Goal: Task Accomplishment & Management: Manage account settings

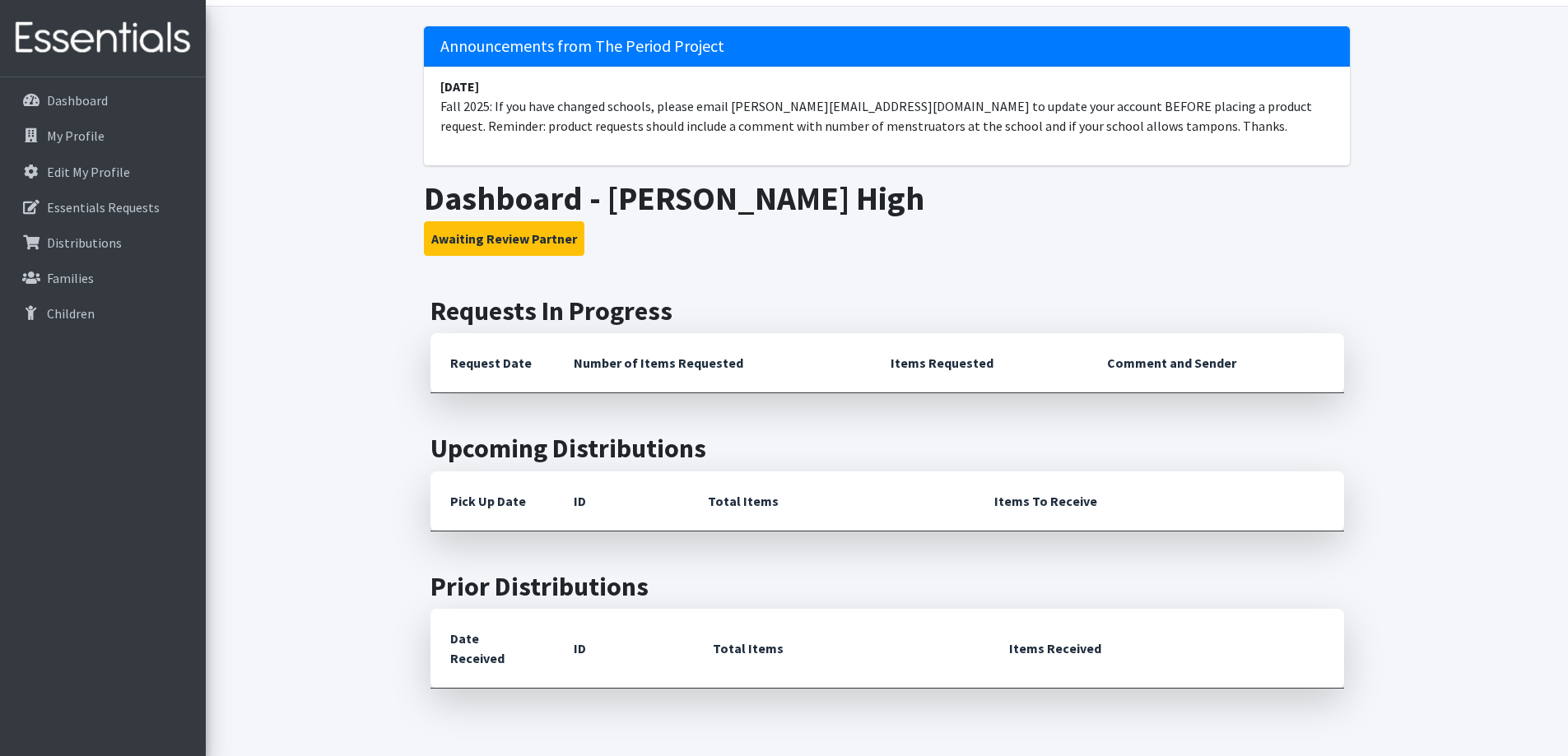
scroll to position [21, 0]
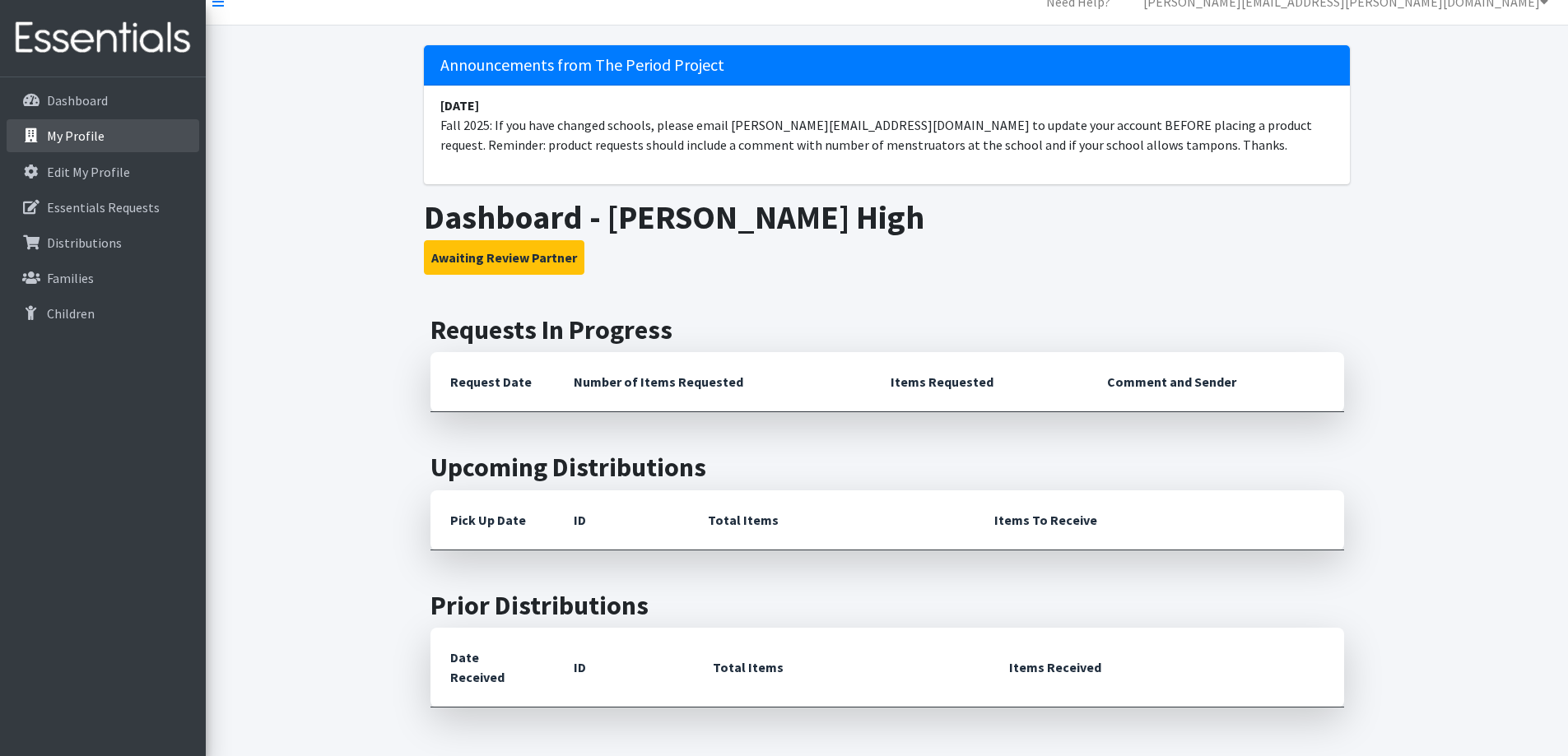
click at [81, 131] on p "My Profile" at bounding box center [75, 136] width 58 height 16
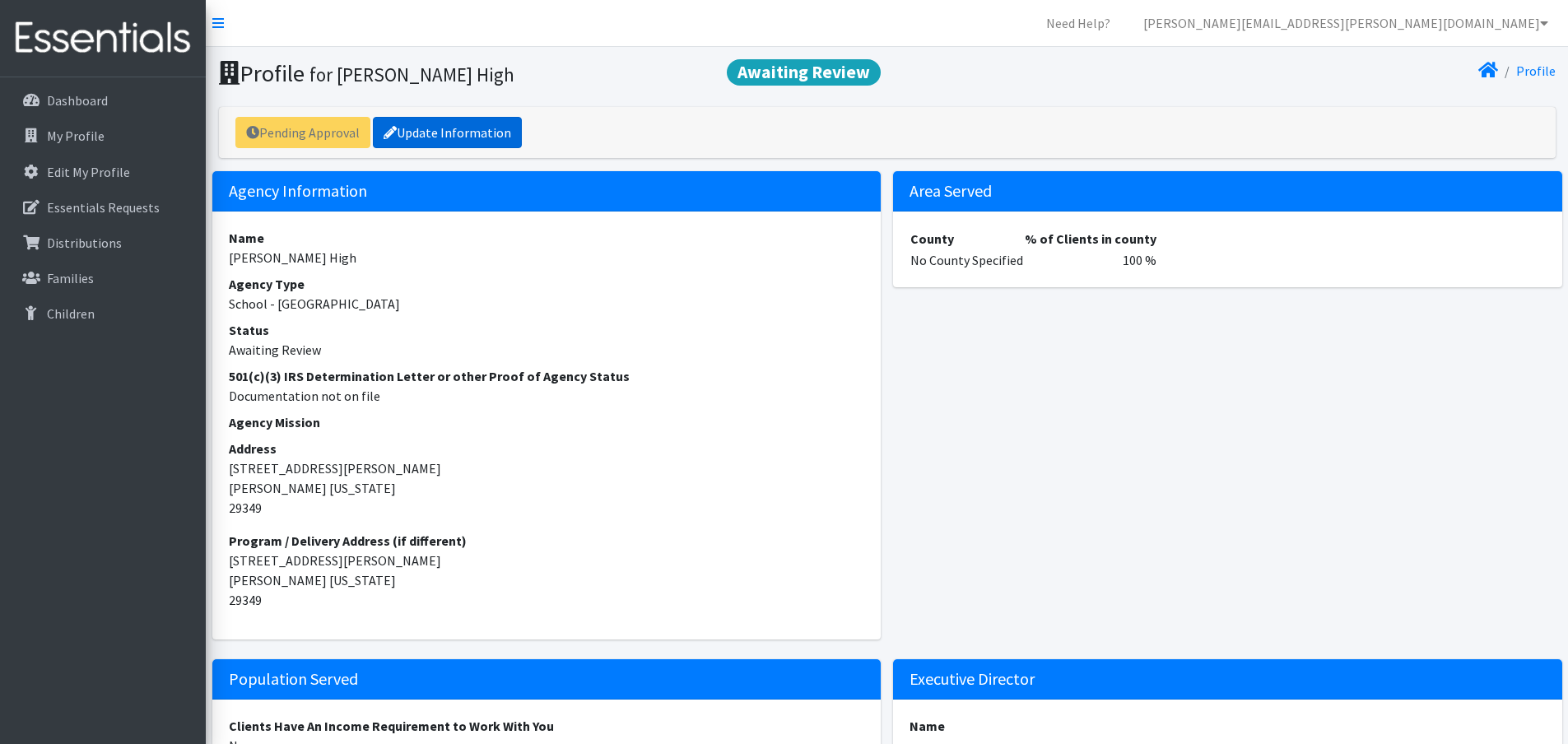
click at [438, 130] on link "Update Information" at bounding box center [447, 132] width 149 height 31
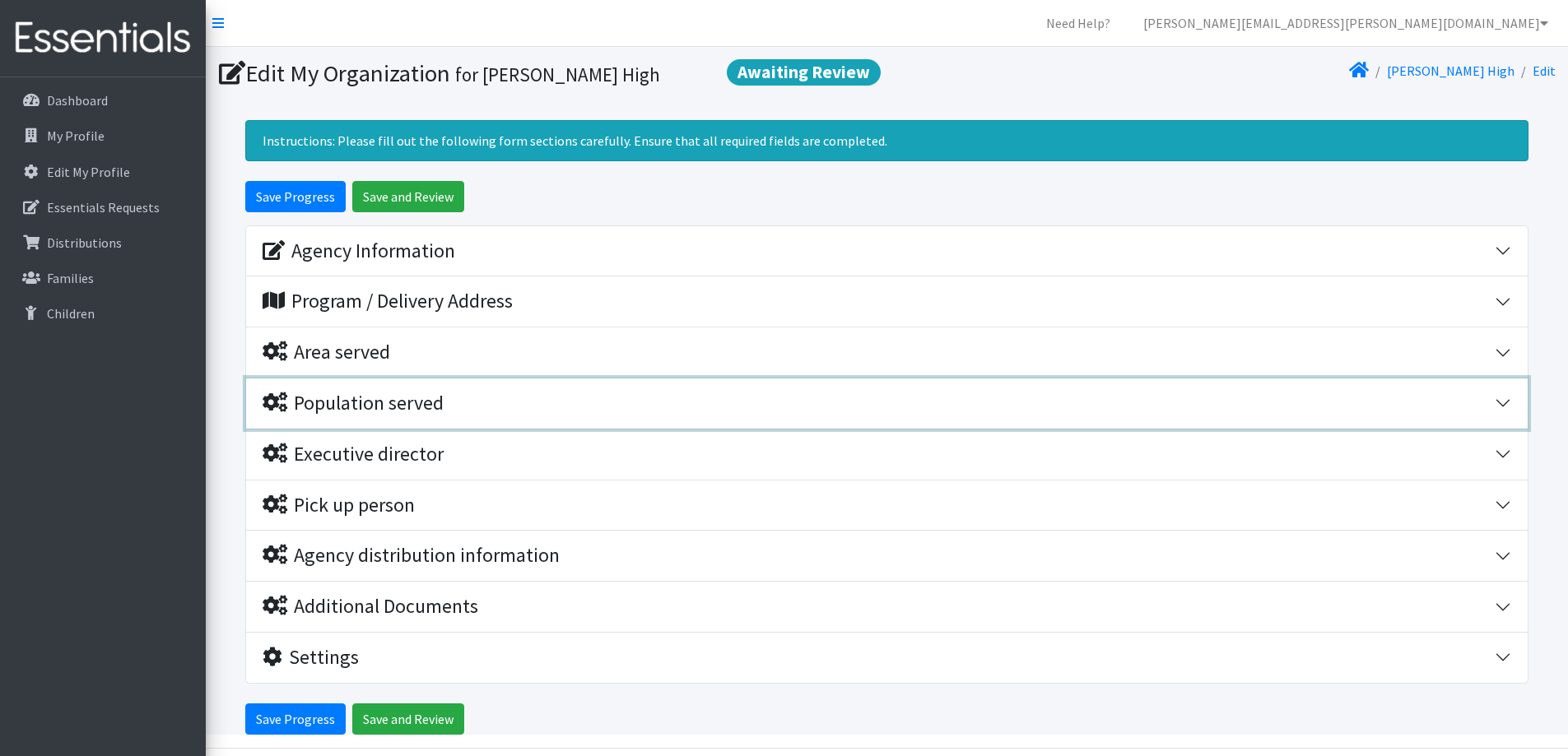
click at [403, 404] on div "Population served" at bounding box center [353, 404] width 181 height 24
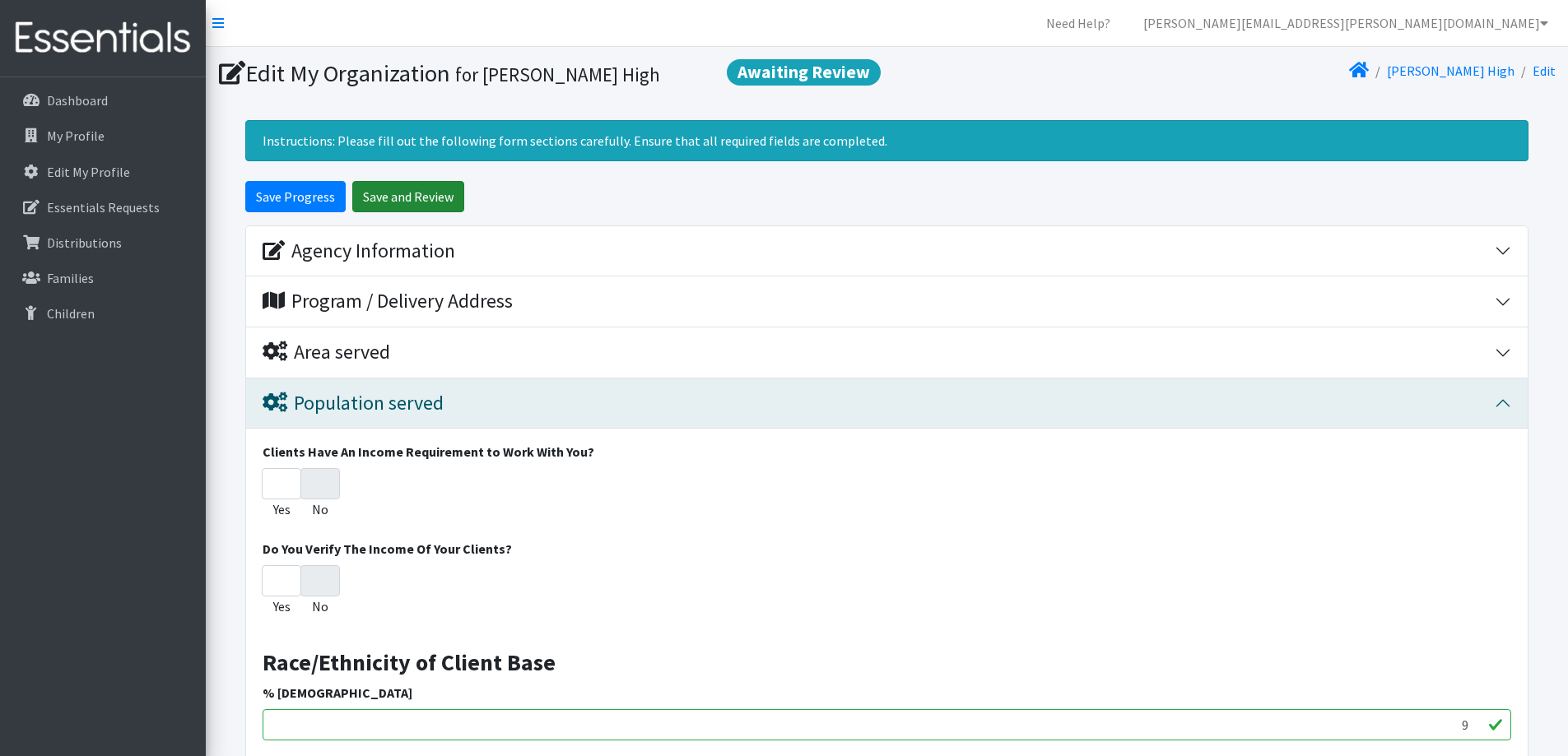
click at [404, 198] on input "Save and Review" at bounding box center [408, 196] width 112 height 31
